Goal: Task Accomplishment & Management: Manage account settings

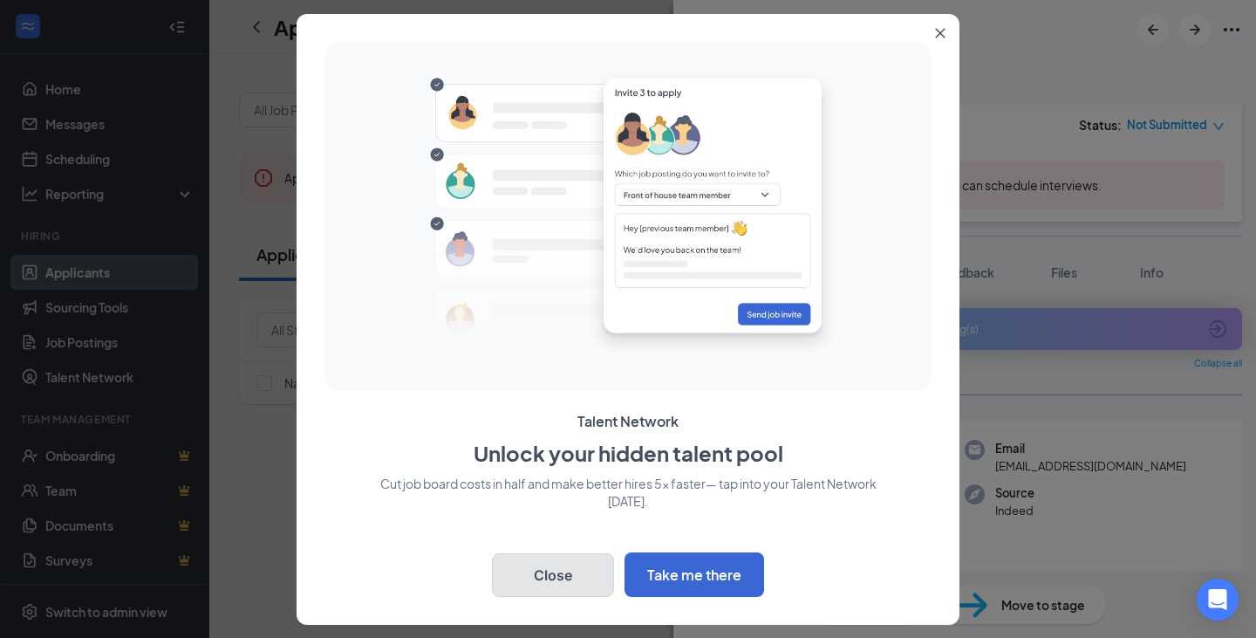
click at [564, 569] on button "Close" at bounding box center [553, 575] width 122 height 44
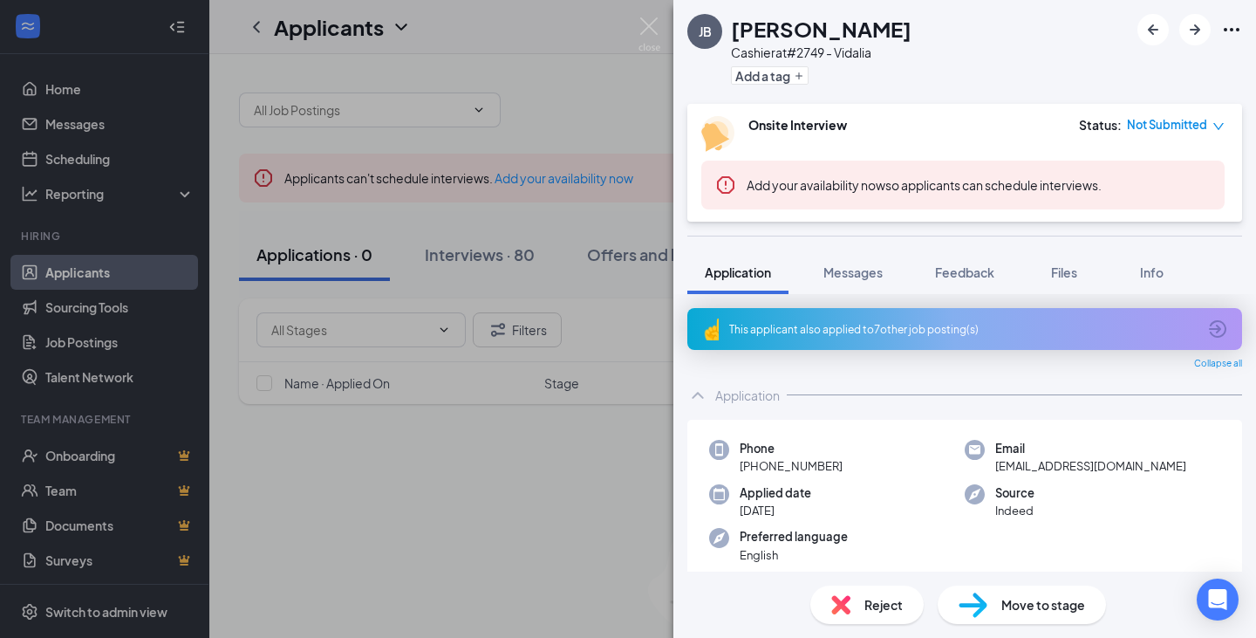
click at [1233, 30] on icon "Ellipses" at bounding box center [1232, 29] width 16 height 3
click at [1119, 113] on link "Flag applicant" at bounding box center [1137, 107] width 188 height 17
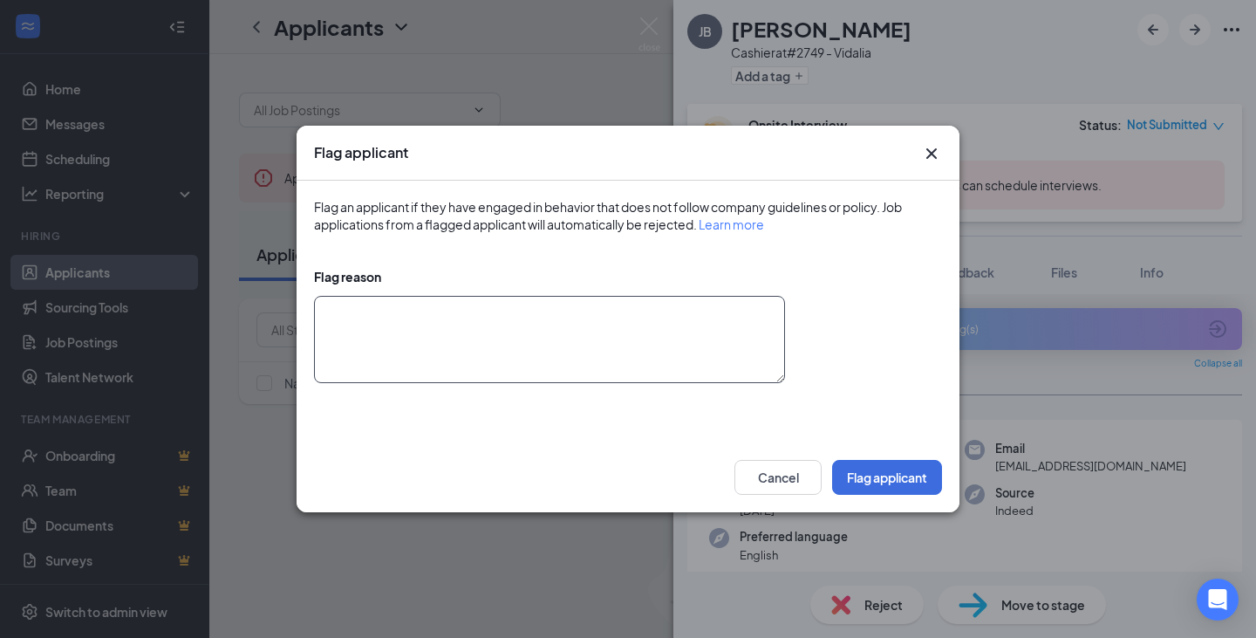
click at [719, 371] on textarea at bounding box center [549, 339] width 471 height 87
type textarea "NO REHIRE"
click at [922, 487] on button "Flag applicant" at bounding box center [887, 477] width 110 height 35
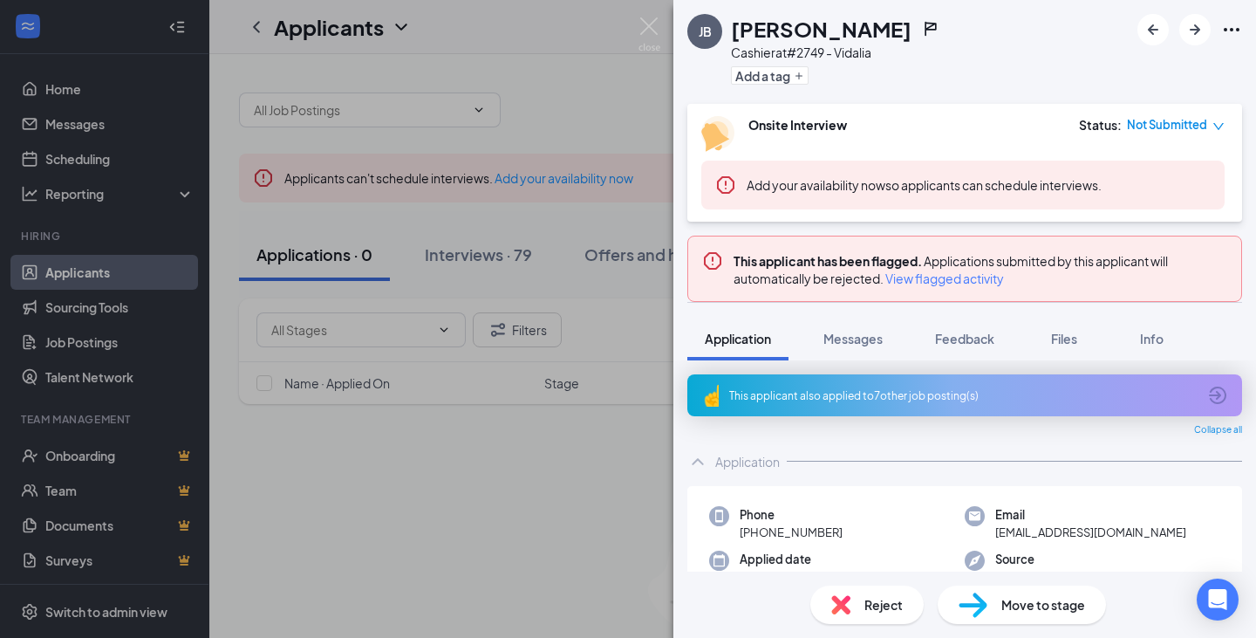
click at [865, 601] on span "Reject" at bounding box center [884, 604] width 38 height 19
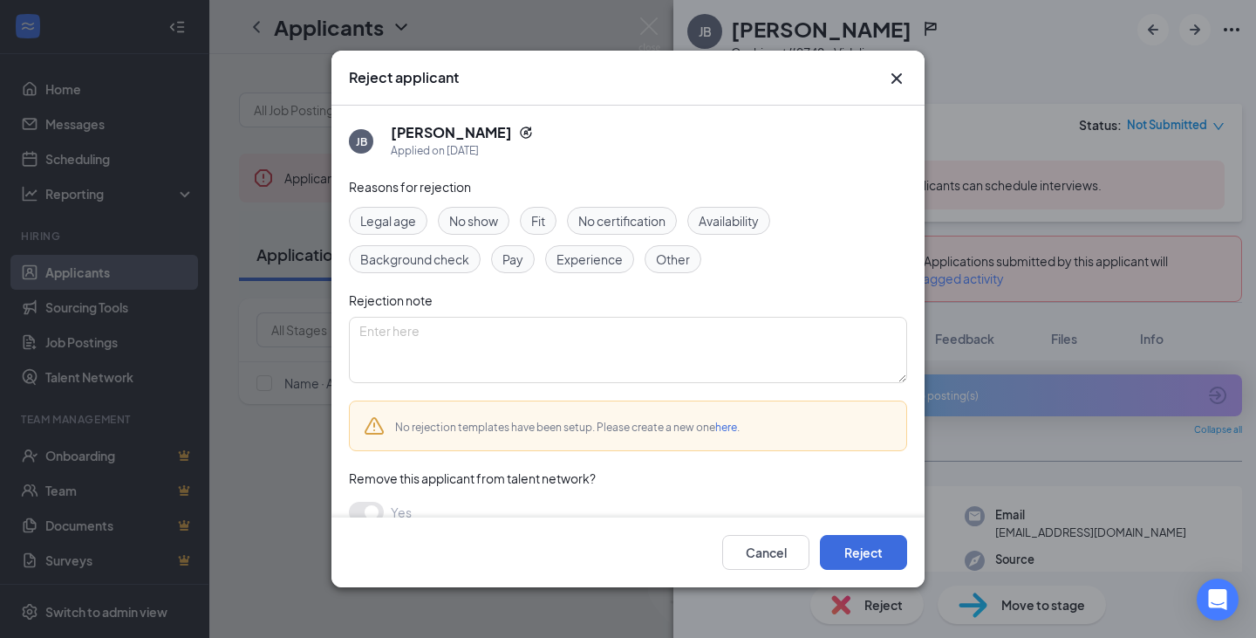
click at [443, 260] on span "Background check" at bounding box center [414, 259] width 109 height 19
click at [838, 540] on button "Reject" at bounding box center [863, 552] width 87 height 35
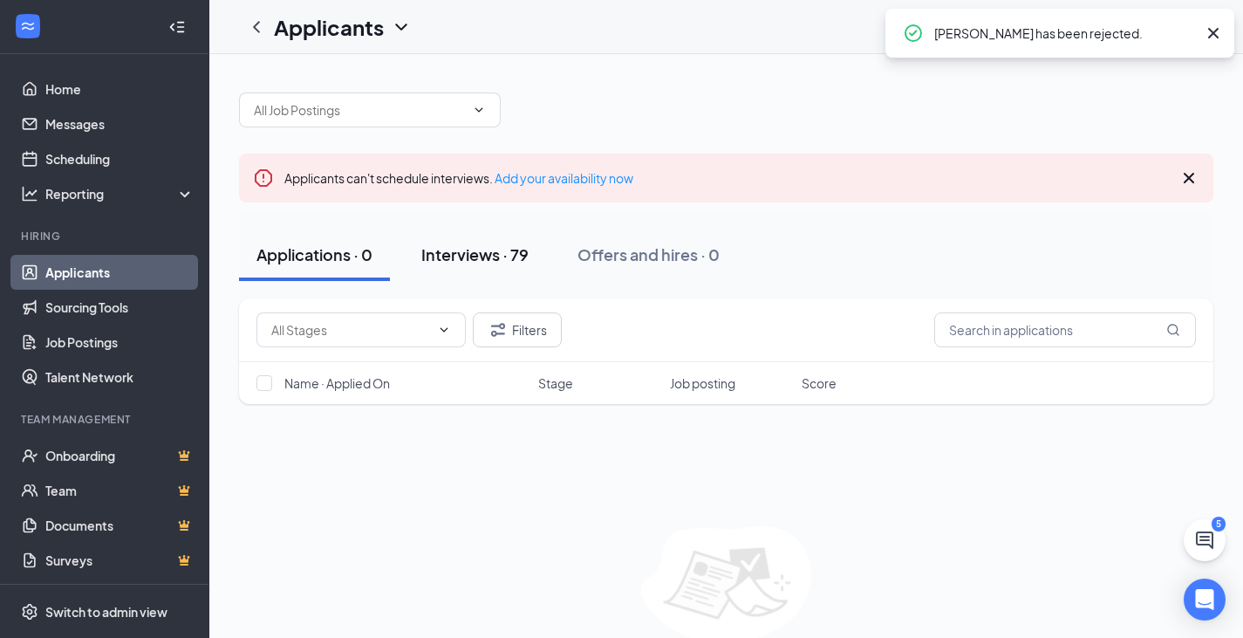
click at [442, 248] on div "Interviews · 79" at bounding box center [474, 254] width 107 height 22
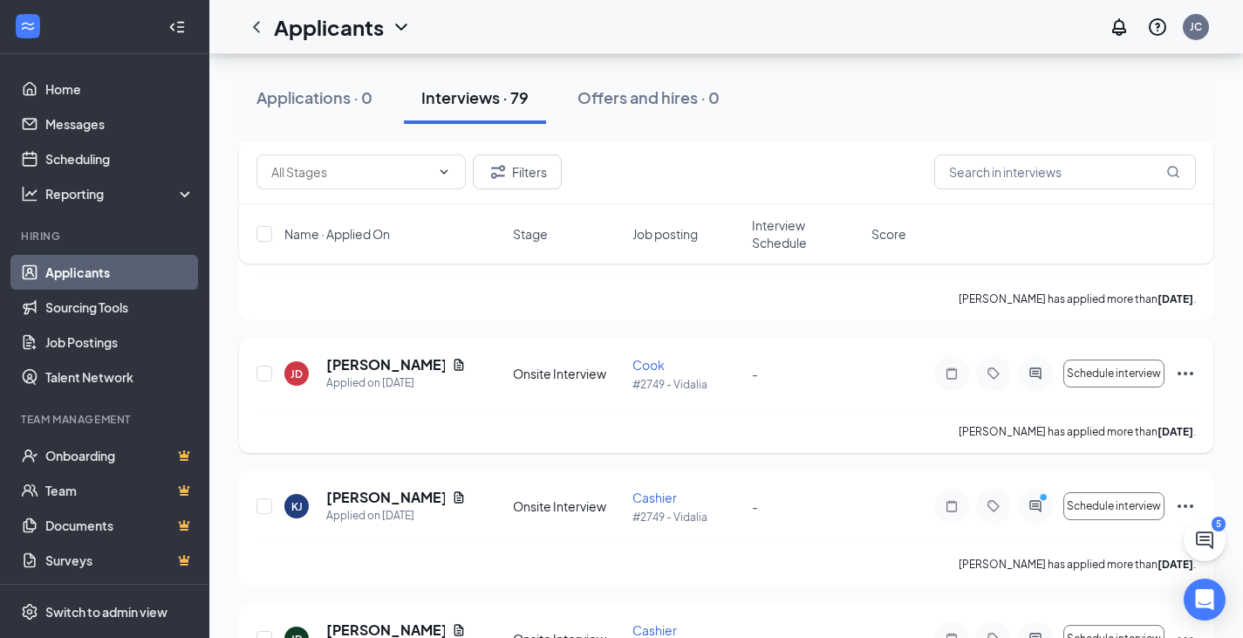
scroll to position [4188, 0]
